Goal: Information Seeking & Learning: Learn about a topic

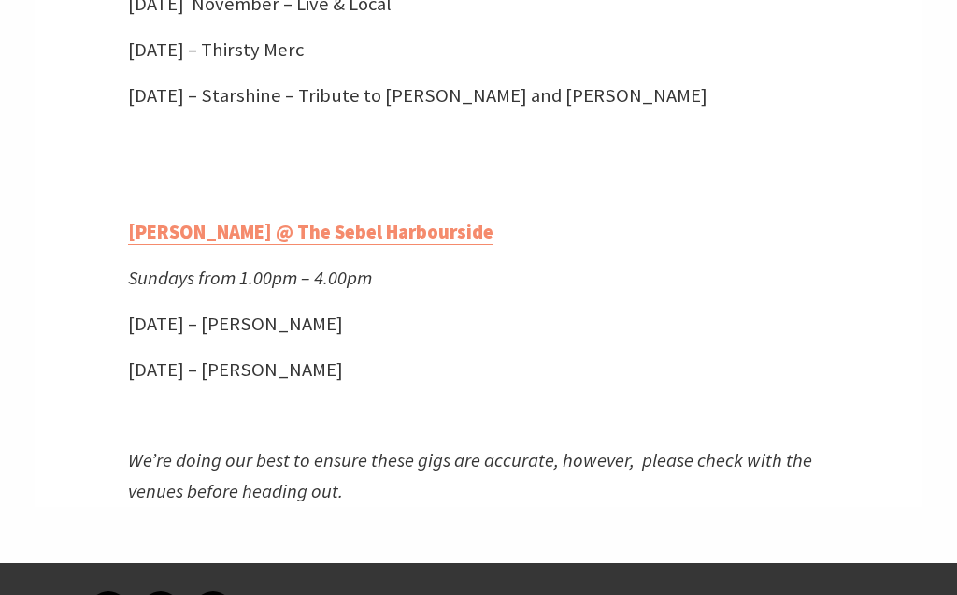
scroll to position [4994, 0]
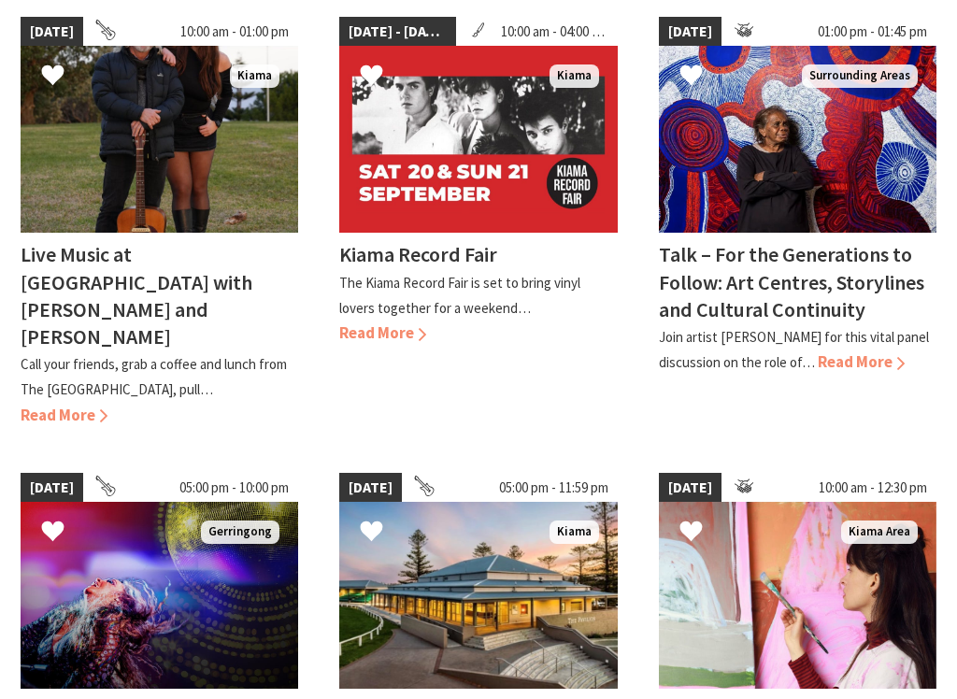
scroll to position [977, 0]
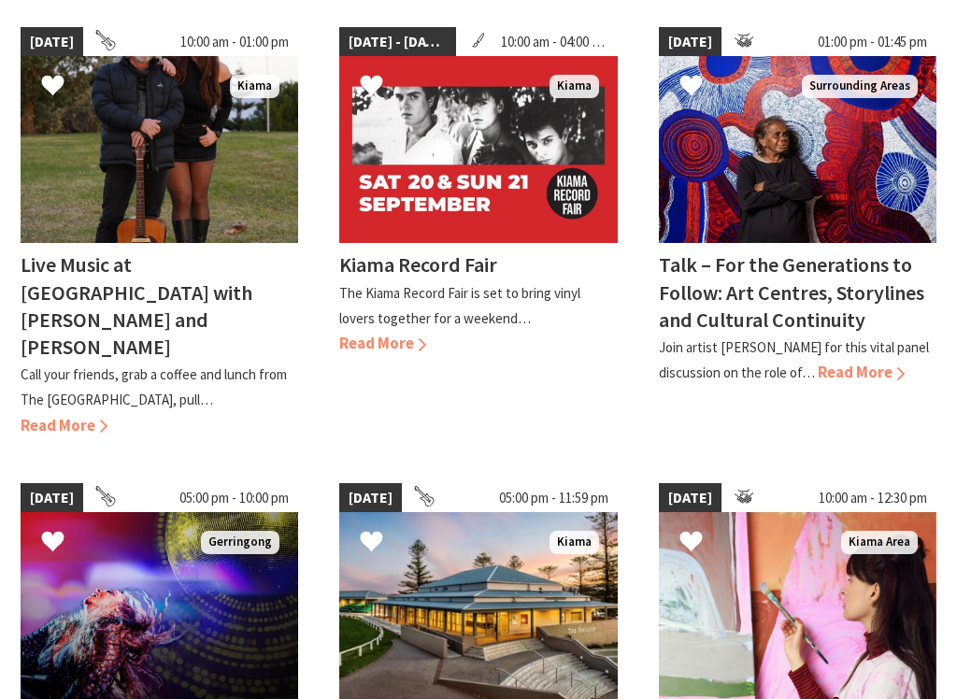
click at [107, 415] on span "Read More" at bounding box center [64, 425] width 87 height 21
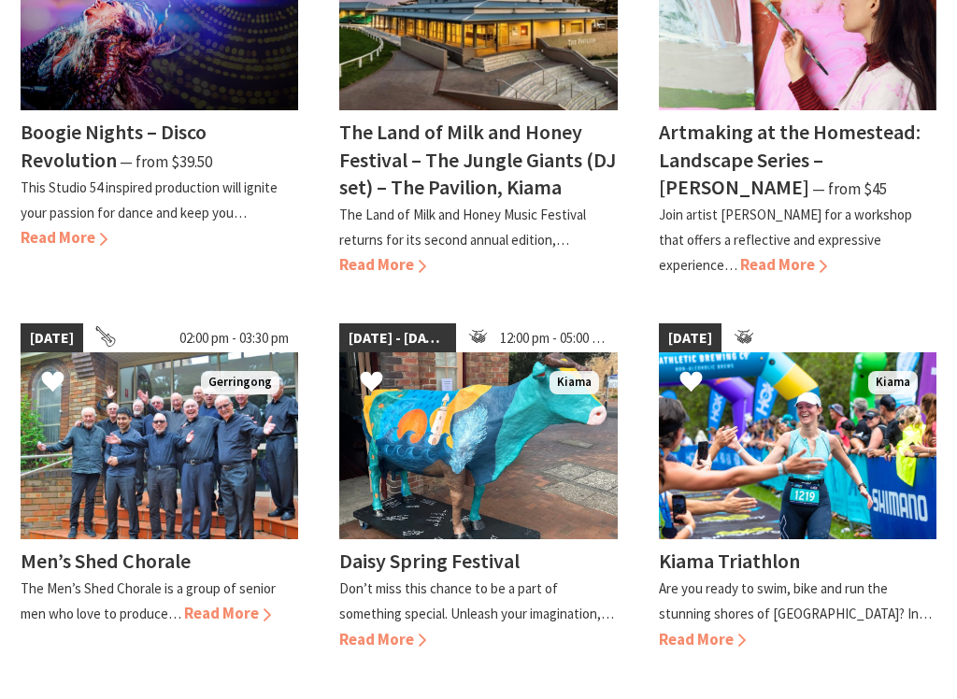
scroll to position [1567, 0]
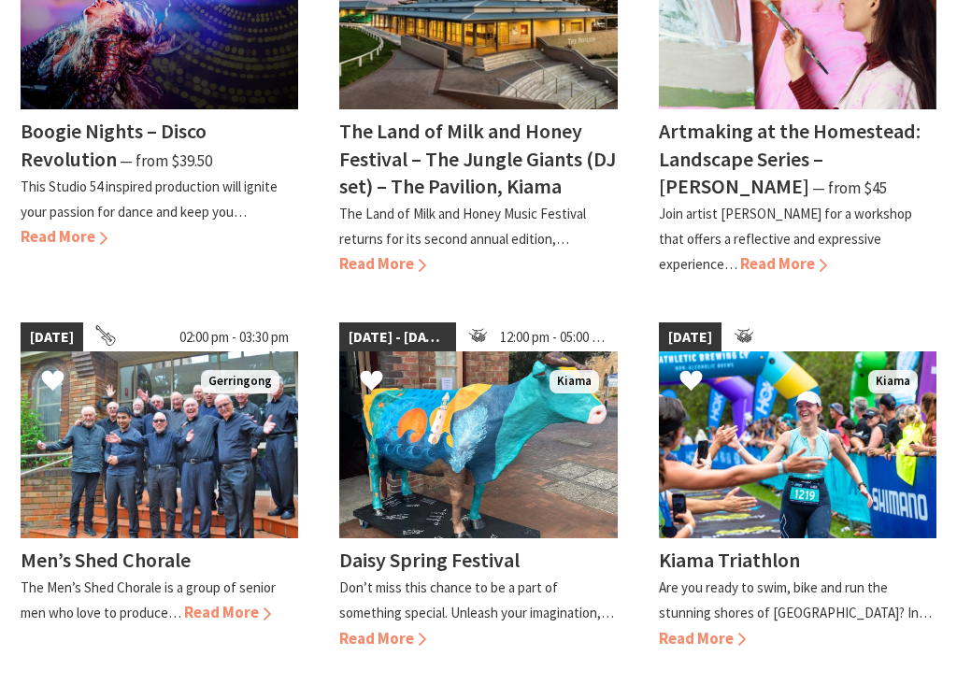
click at [209, 594] on span "Read More" at bounding box center [227, 612] width 87 height 21
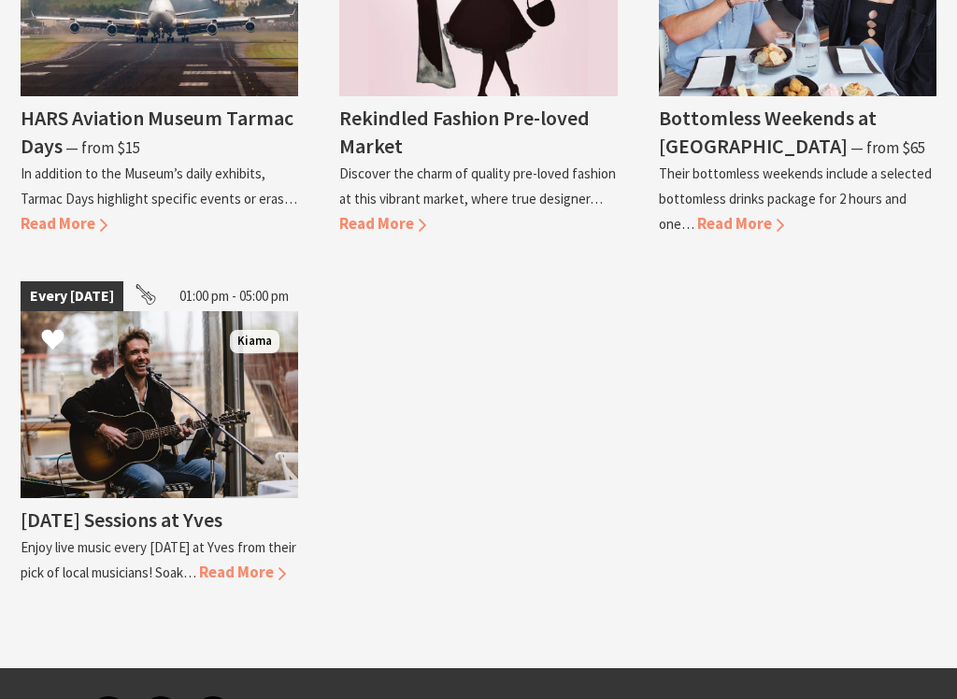
scroll to position [4255, 0]
click at [199, 562] on span "Read More" at bounding box center [242, 572] width 87 height 21
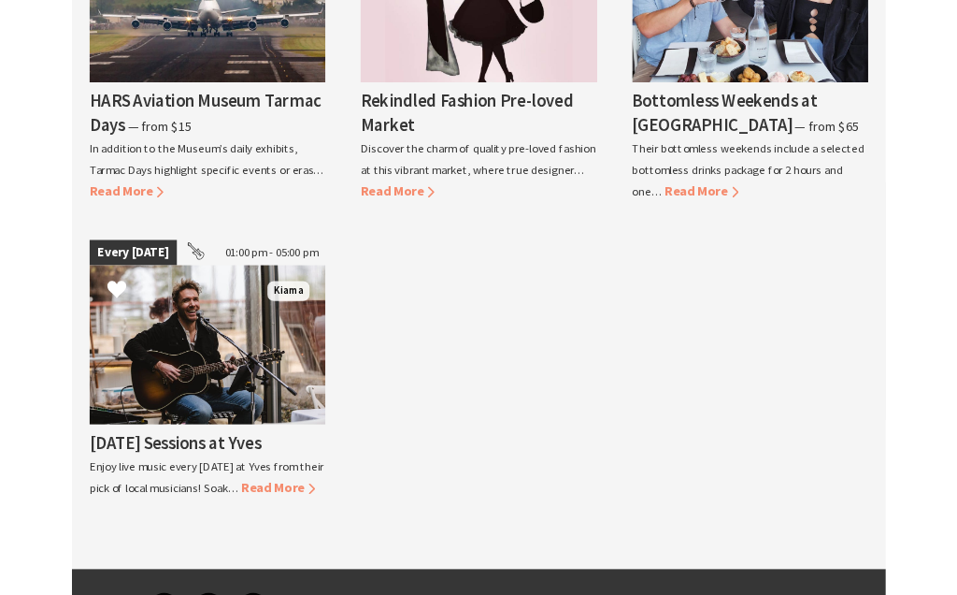
scroll to position [4307, 0]
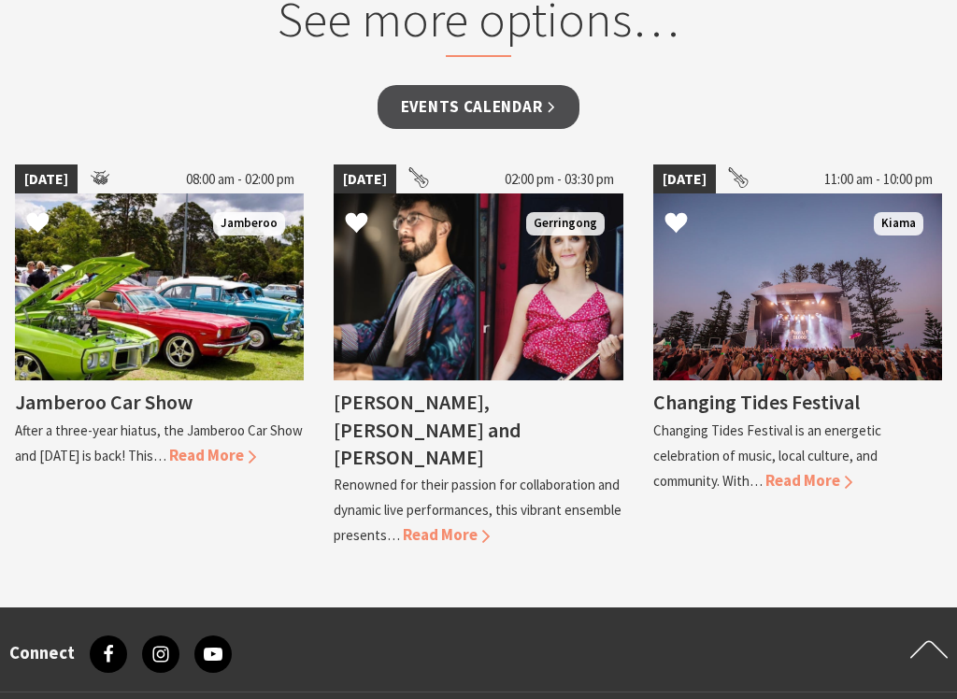
scroll to position [1521, 0]
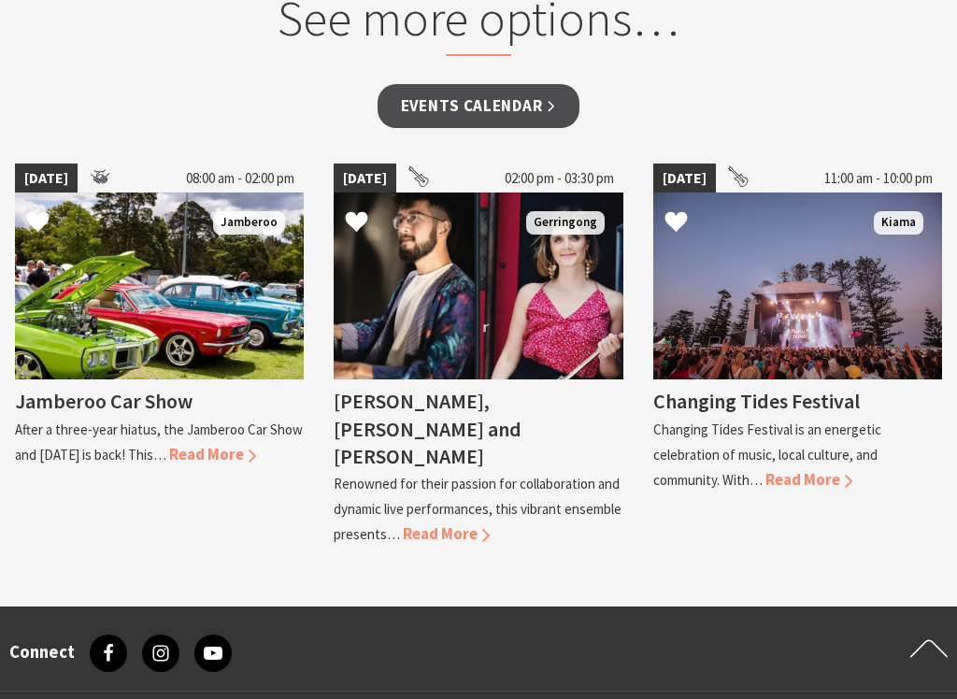
click at [243, 459] on span "Read More" at bounding box center [212, 454] width 87 height 21
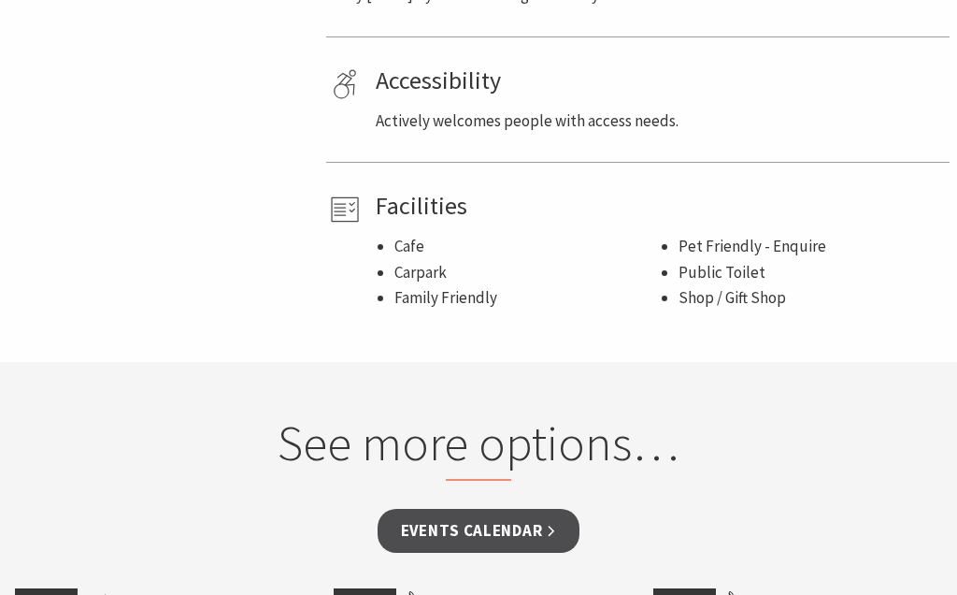
scroll to position [1079, 0]
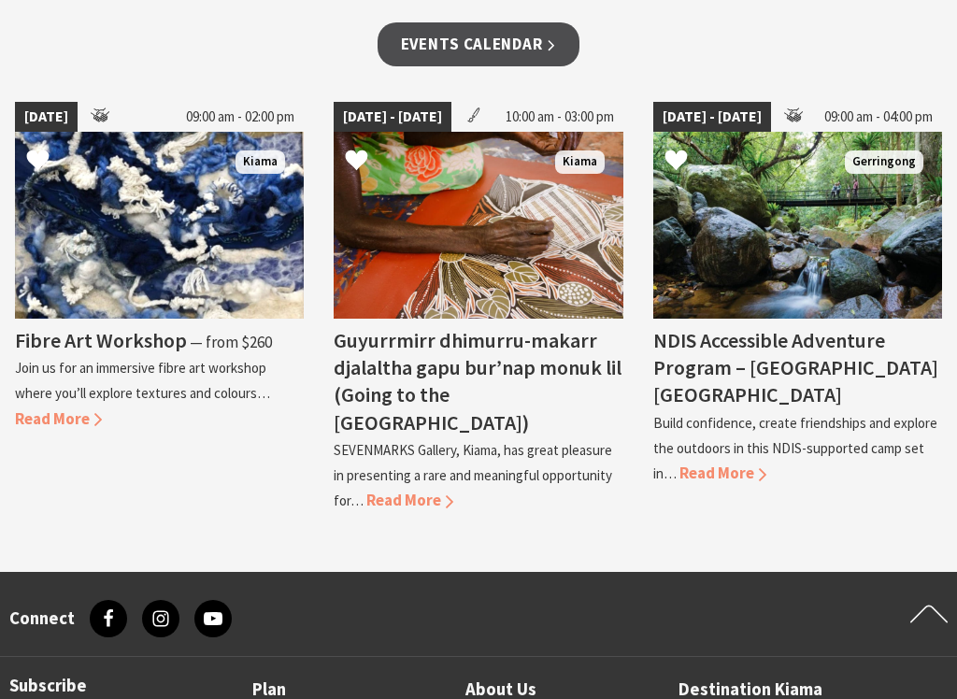
scroll to position [1465, 0]
click at [721, 463] on span "Read More" at bounding box center [723, 473] width 87 height 21
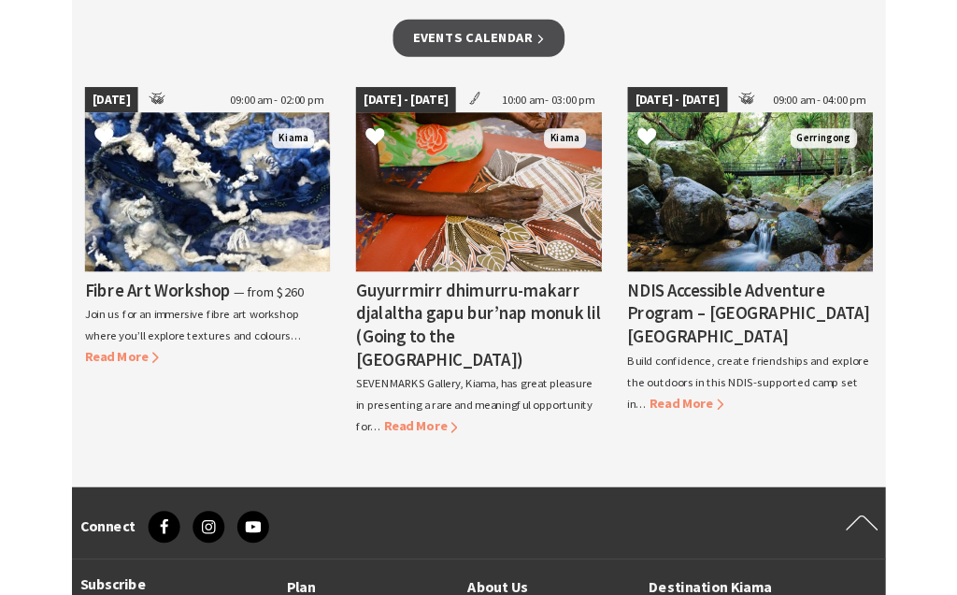
scroll to position [1517, 0]
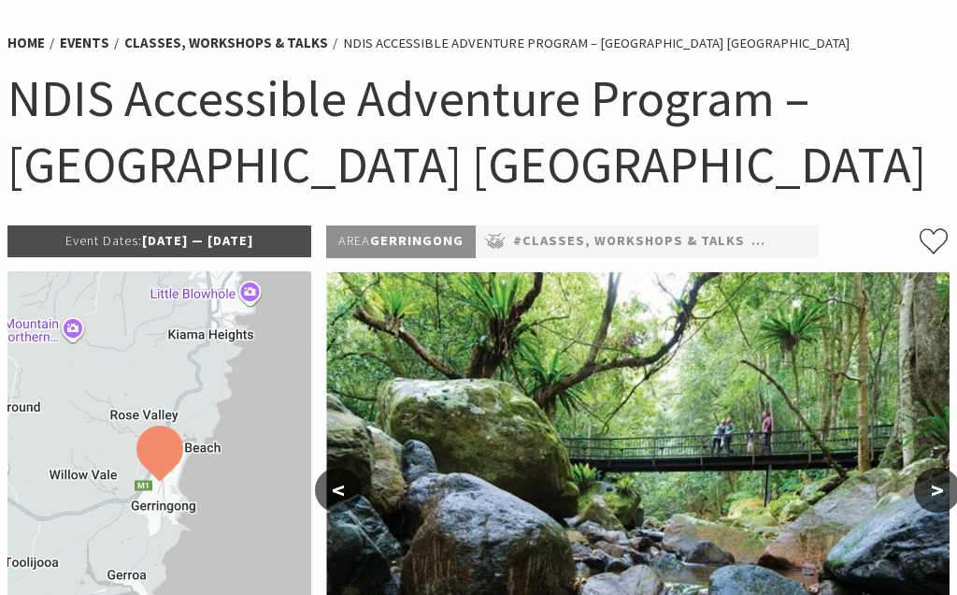
scroll to position [109, 0]
